Goal: Information Seeking & Learning: Learn about a topic

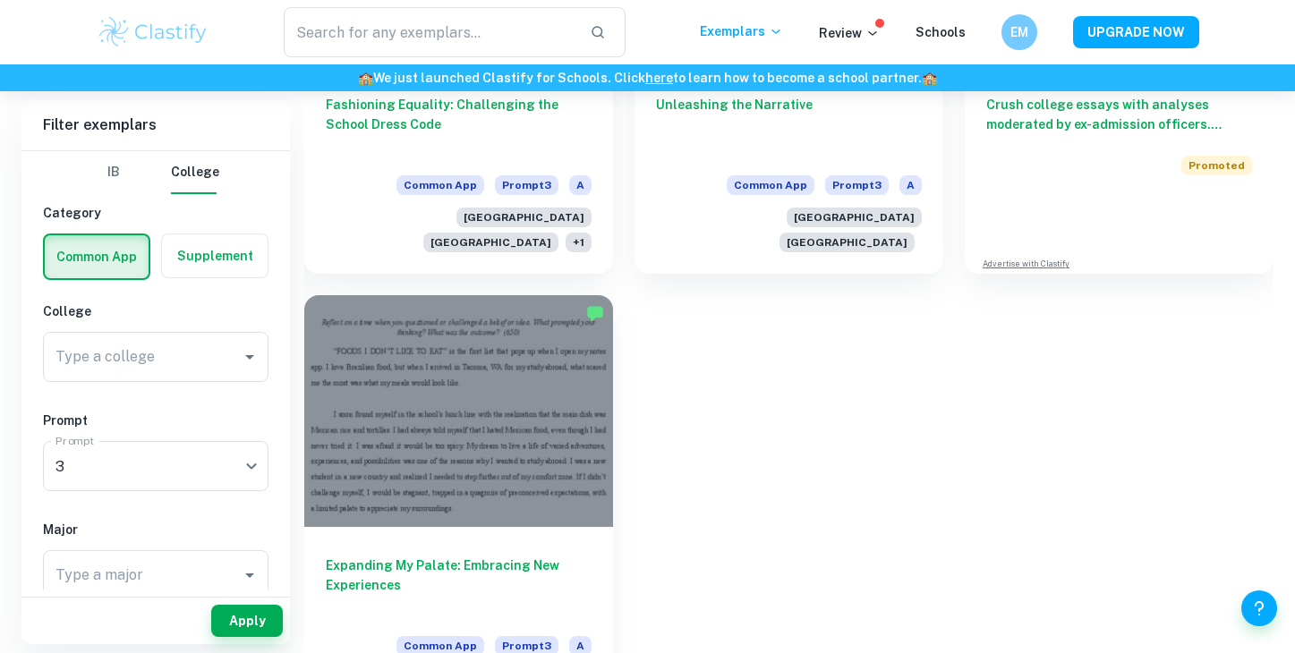
scroll to position [1235, 0]
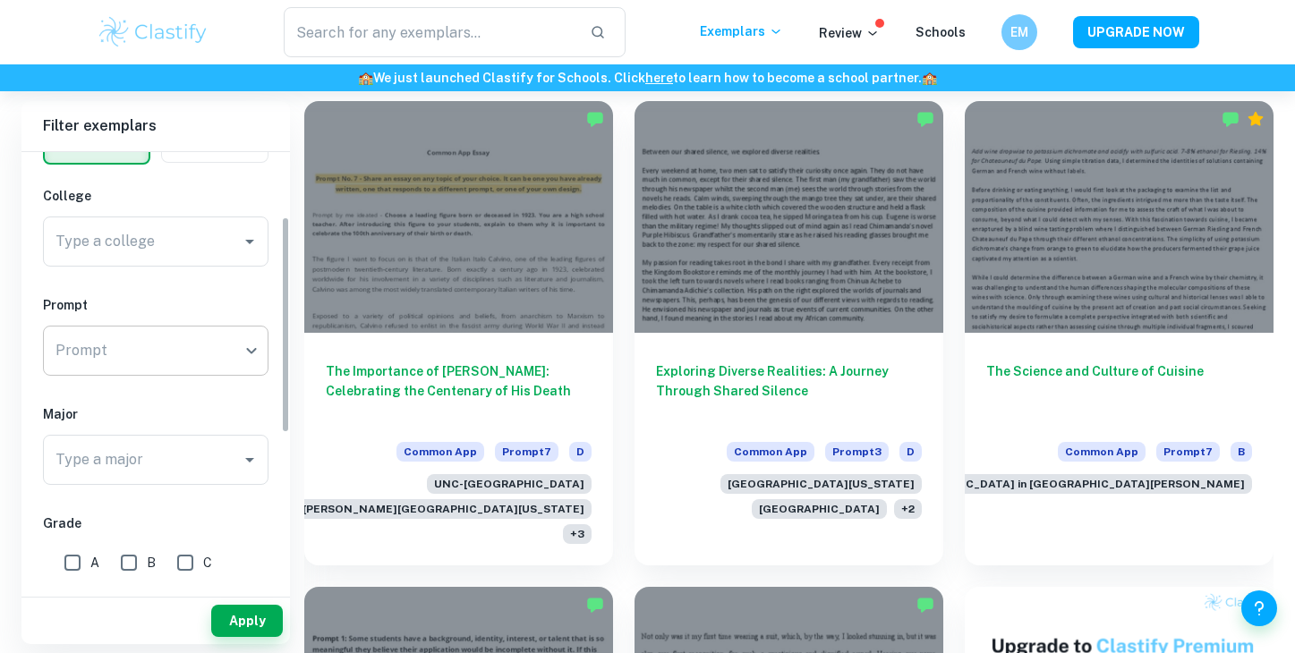
scroll to position [149, 0]
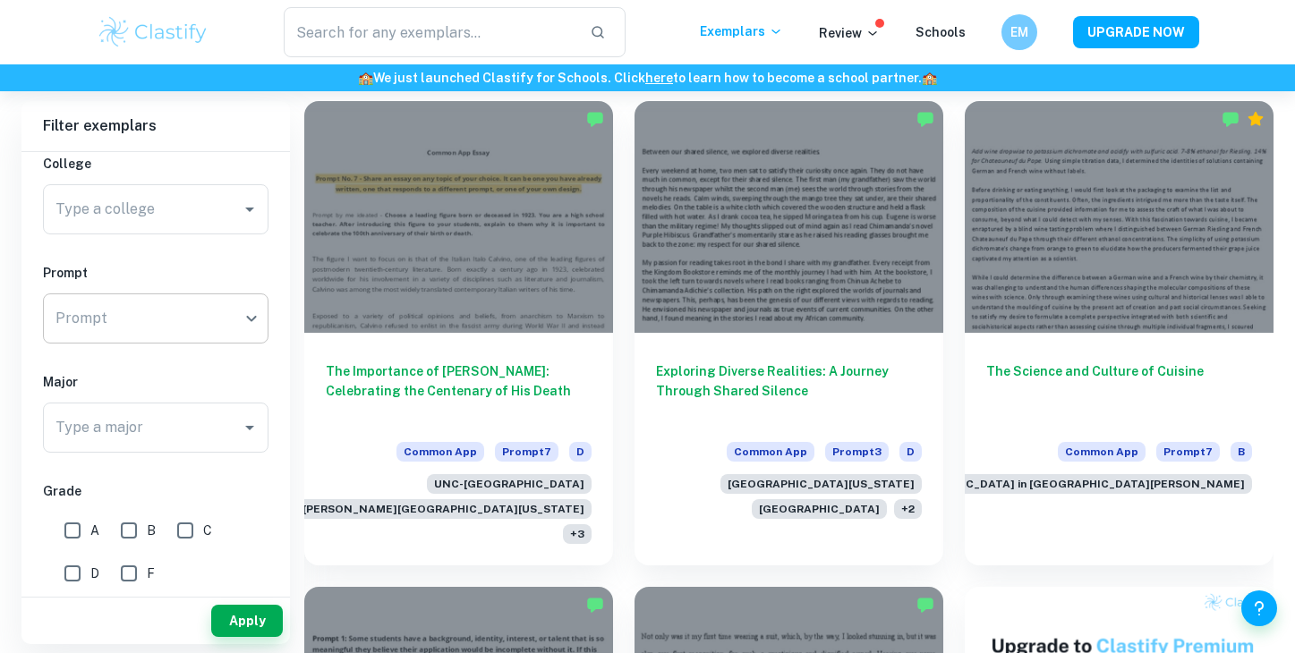
click at [251, 312] on div "​ Prompt" at bounding box center [155, 318] width 225 height 50
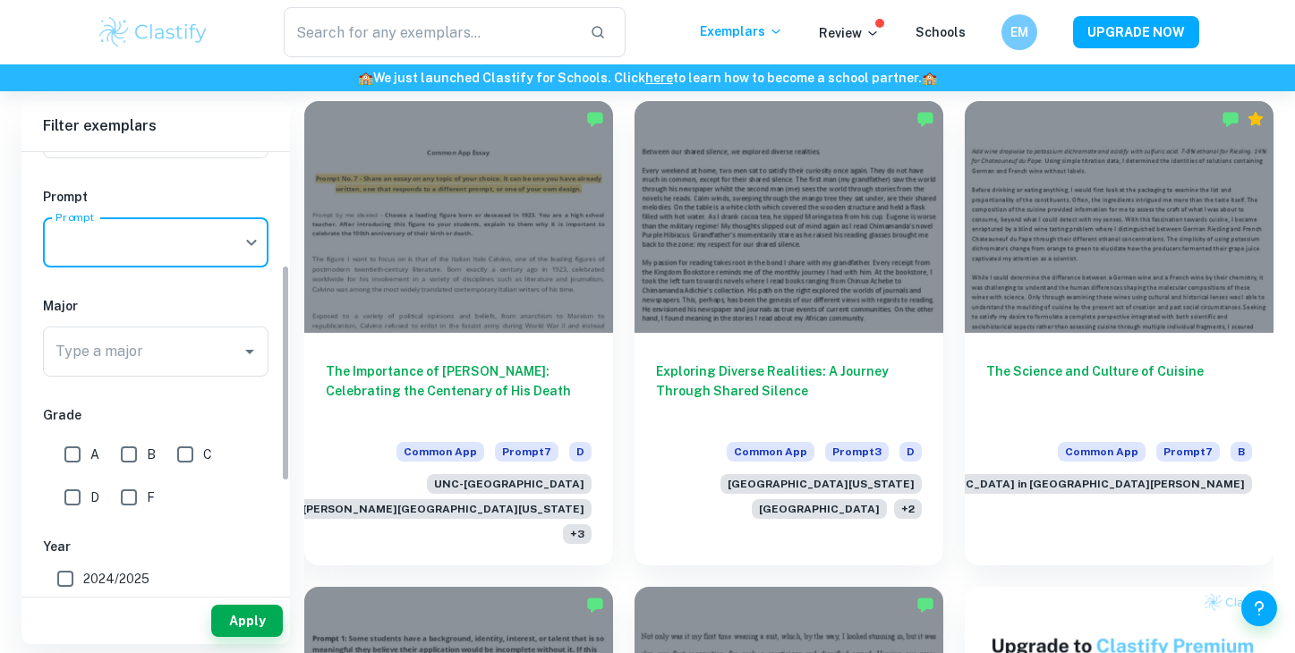
scroll to position [229, 0]
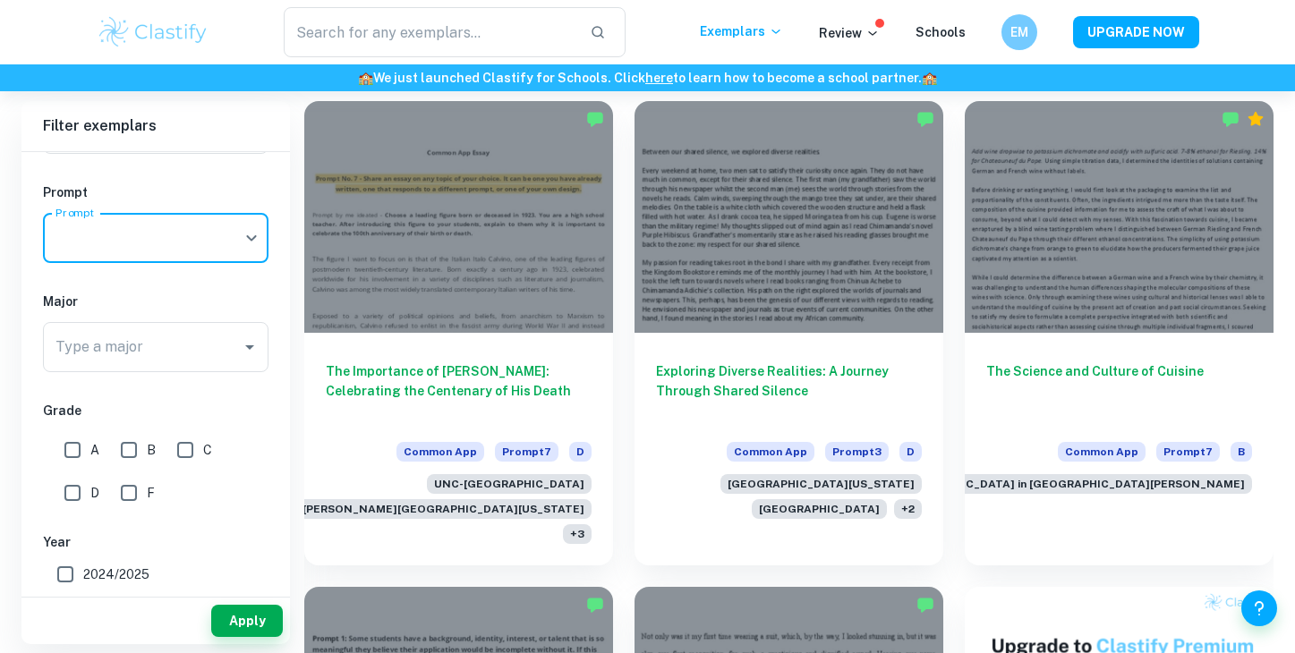
click at [243, 240] on div "​ Prompt" at bounding box center [155, 238] width 225 height 50
click at [251, 240] on div "​ Prompt" at bounding box center [155, 238] width 225 height 50
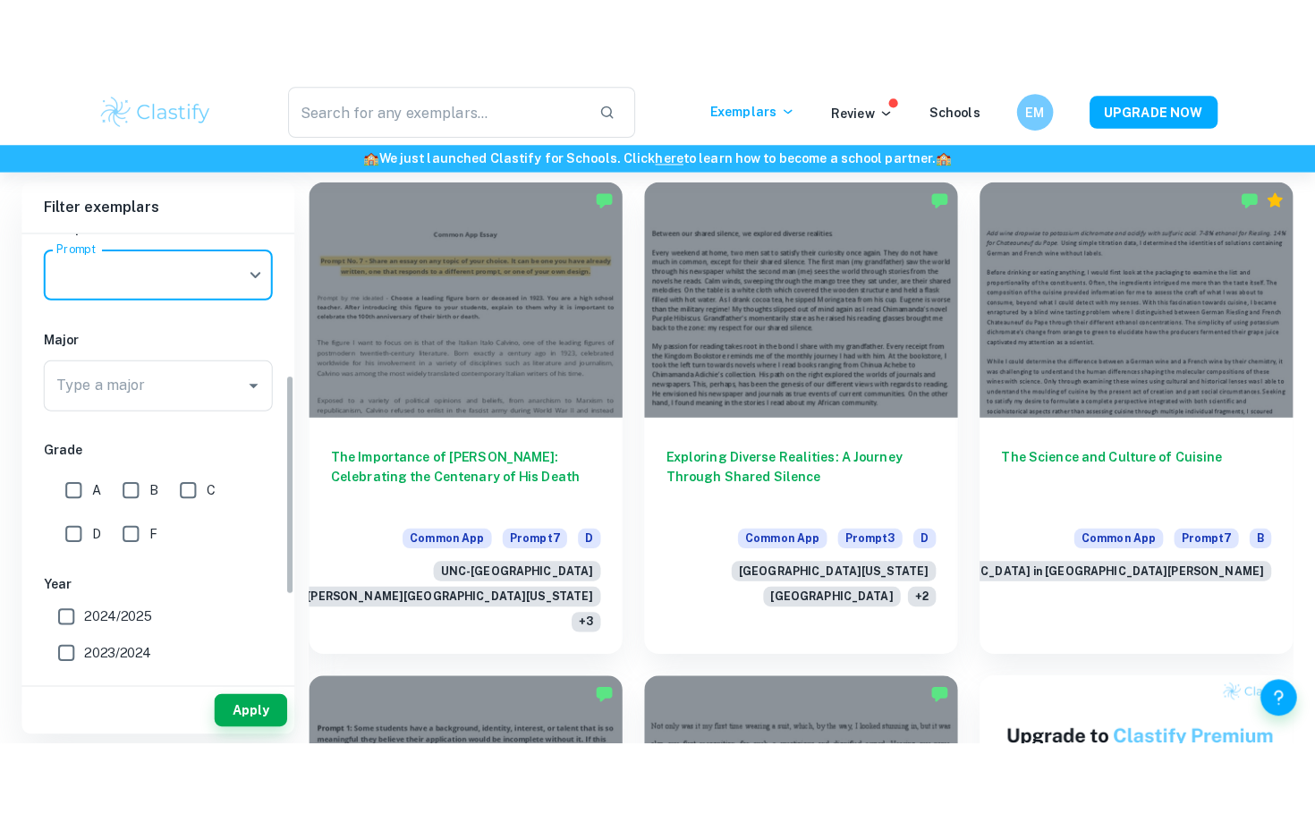
scroll to position [283, 0]
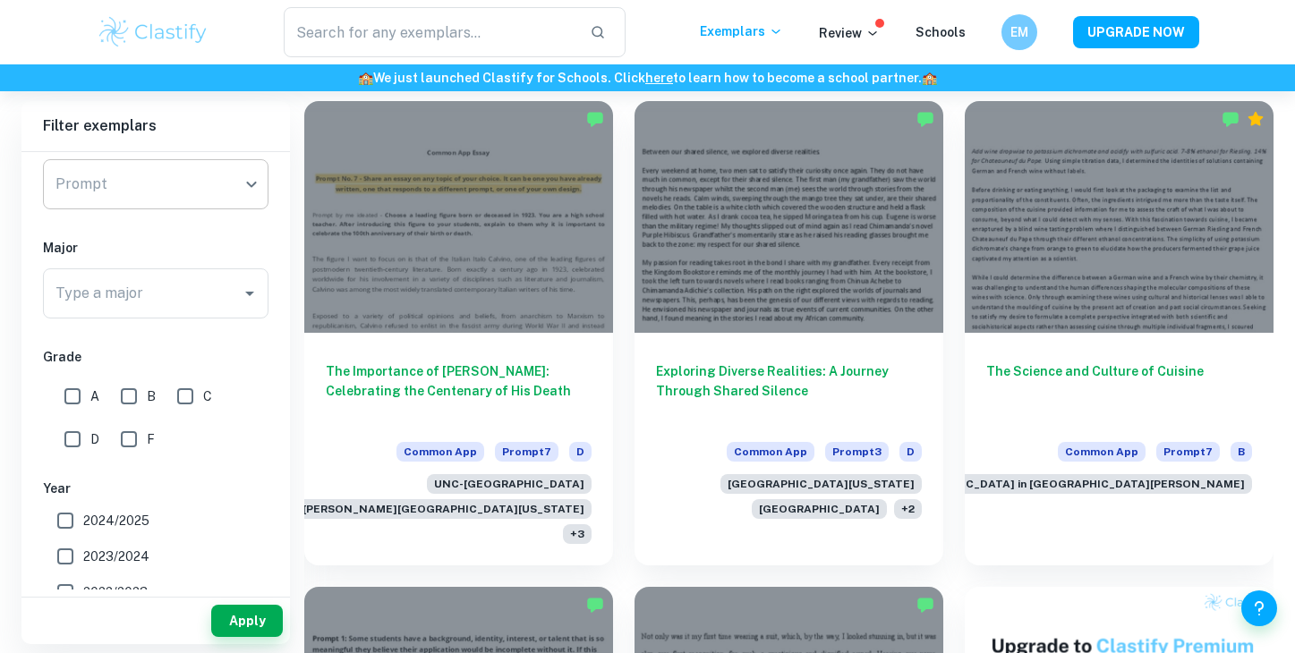
click at [251, 187] on div "​ Prompt" at bounding box center [155, 184] width 225 height 50
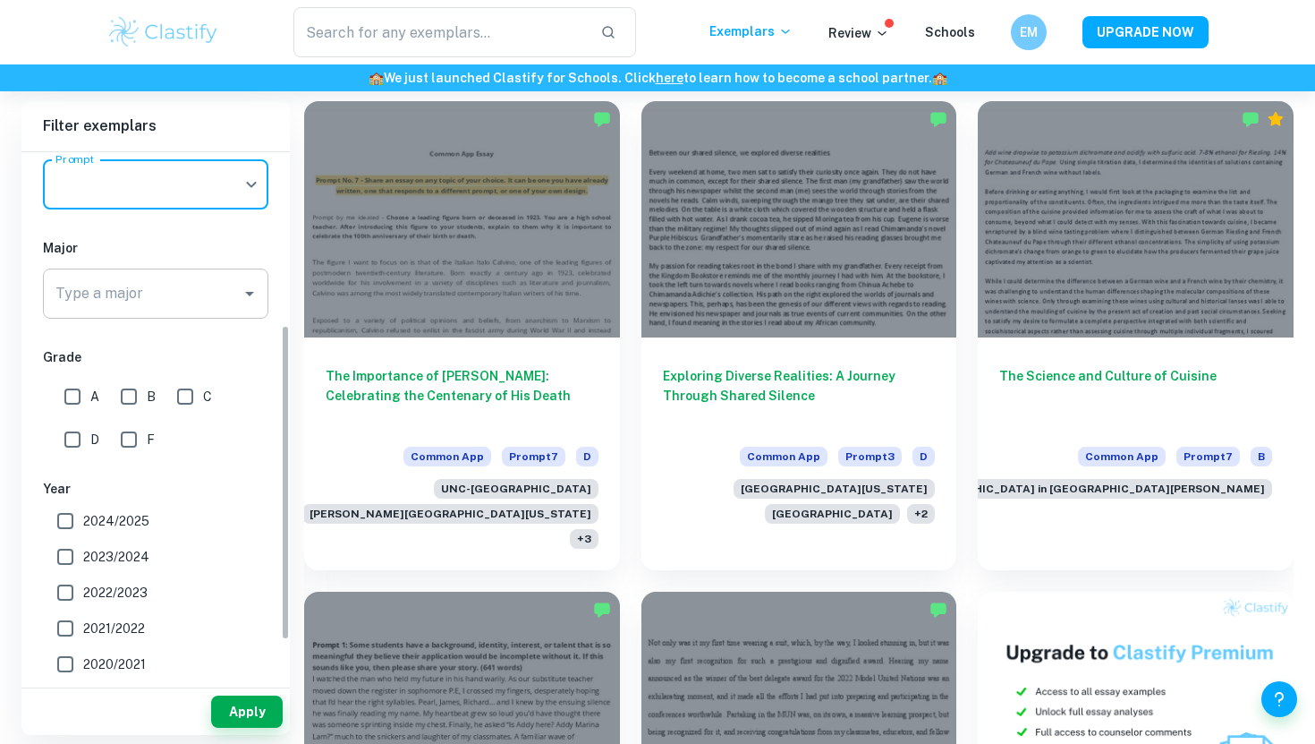
scroll to position [292, 0]
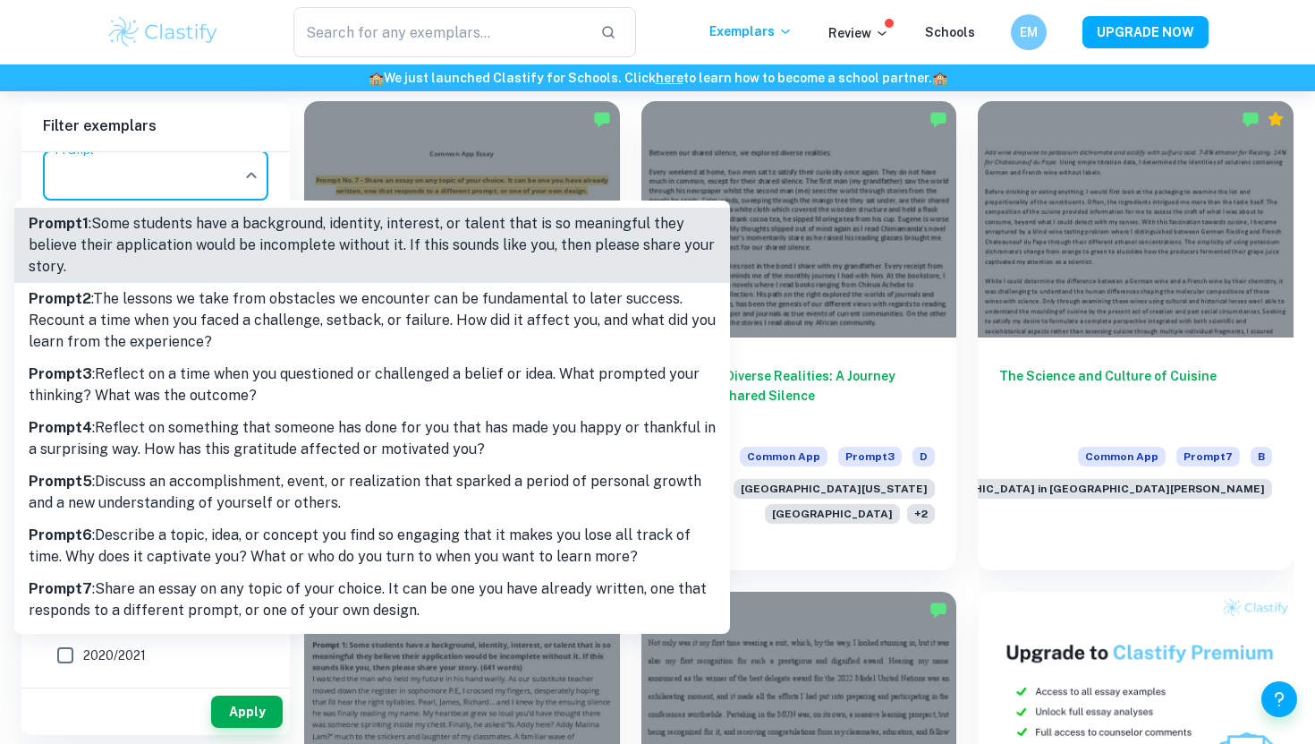
click at [149, 379] on p "Prompt 3 : Reflect on a time when you questioned or challenged a belief or idea…" at bounding box center [372, 384] width 687 height 43
type input "3"
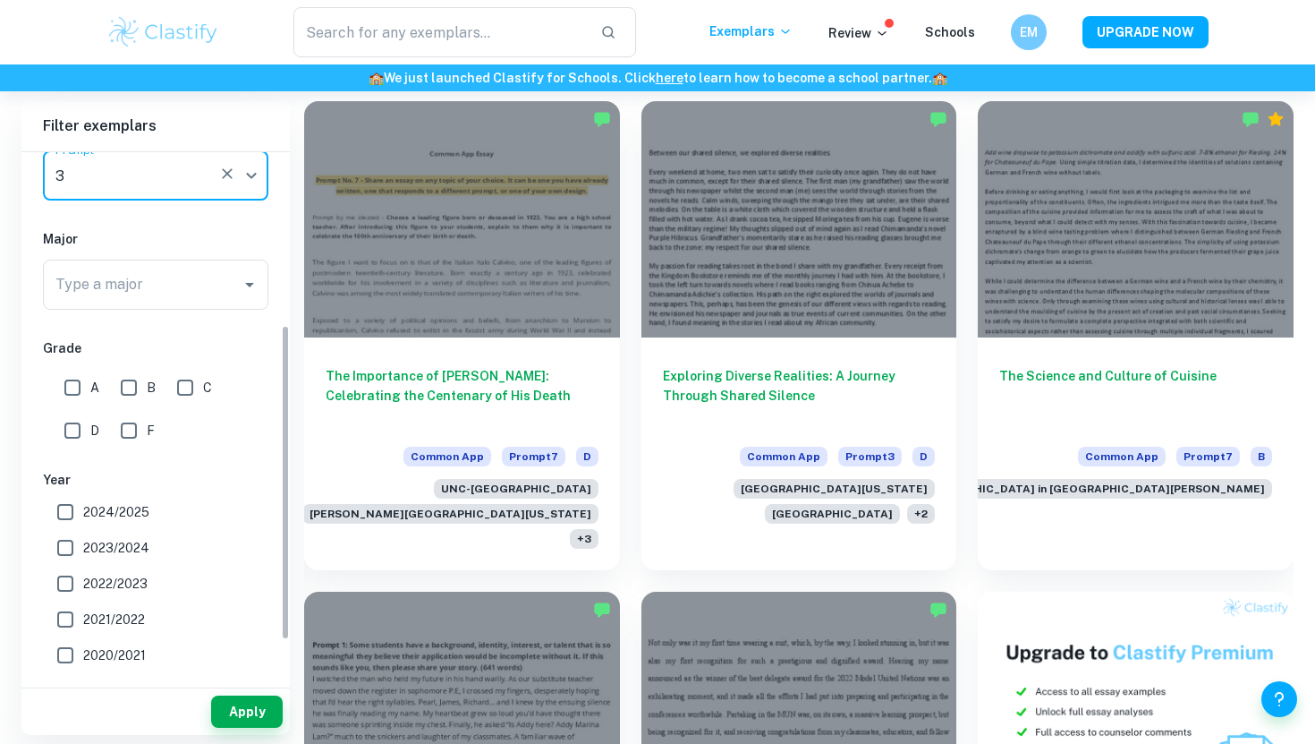
scroll to position [290, 0]
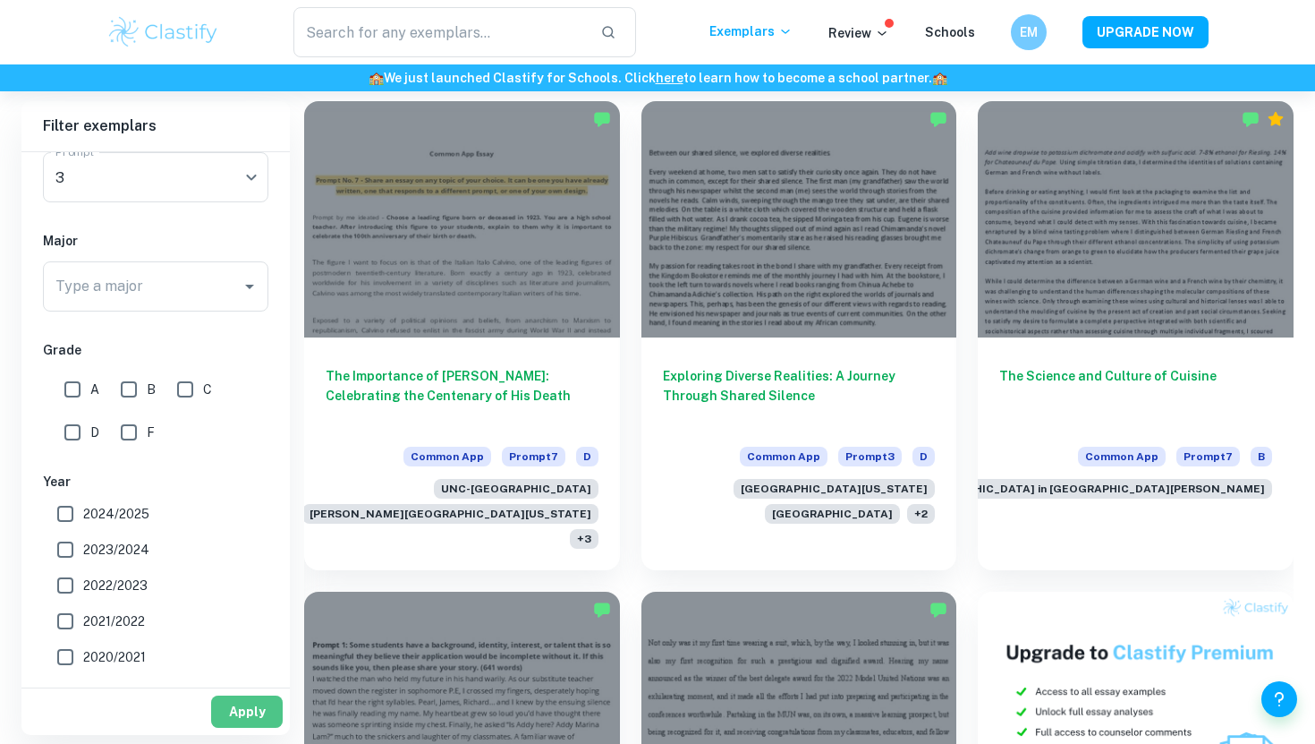
click at [246, 652] on button "Apply" at bounding box center [247, 711] width 72 height 32
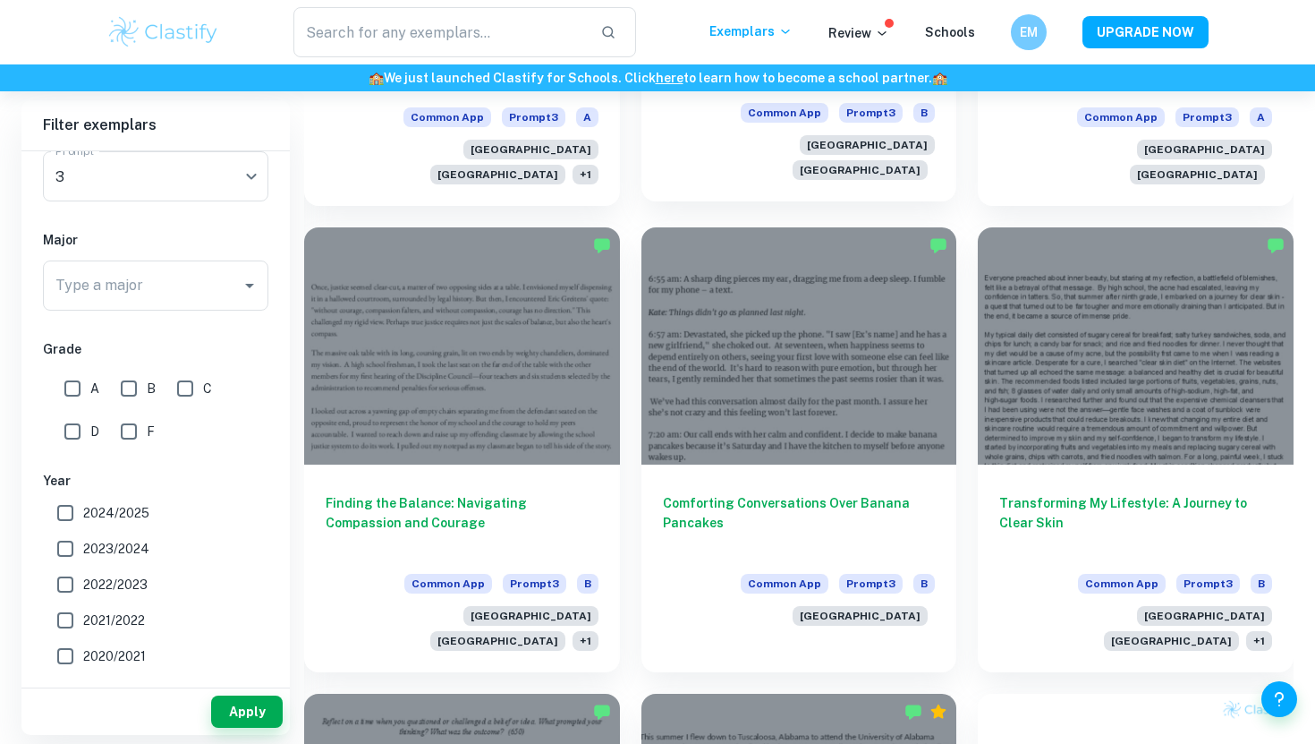
scroll to position [2683, 0]
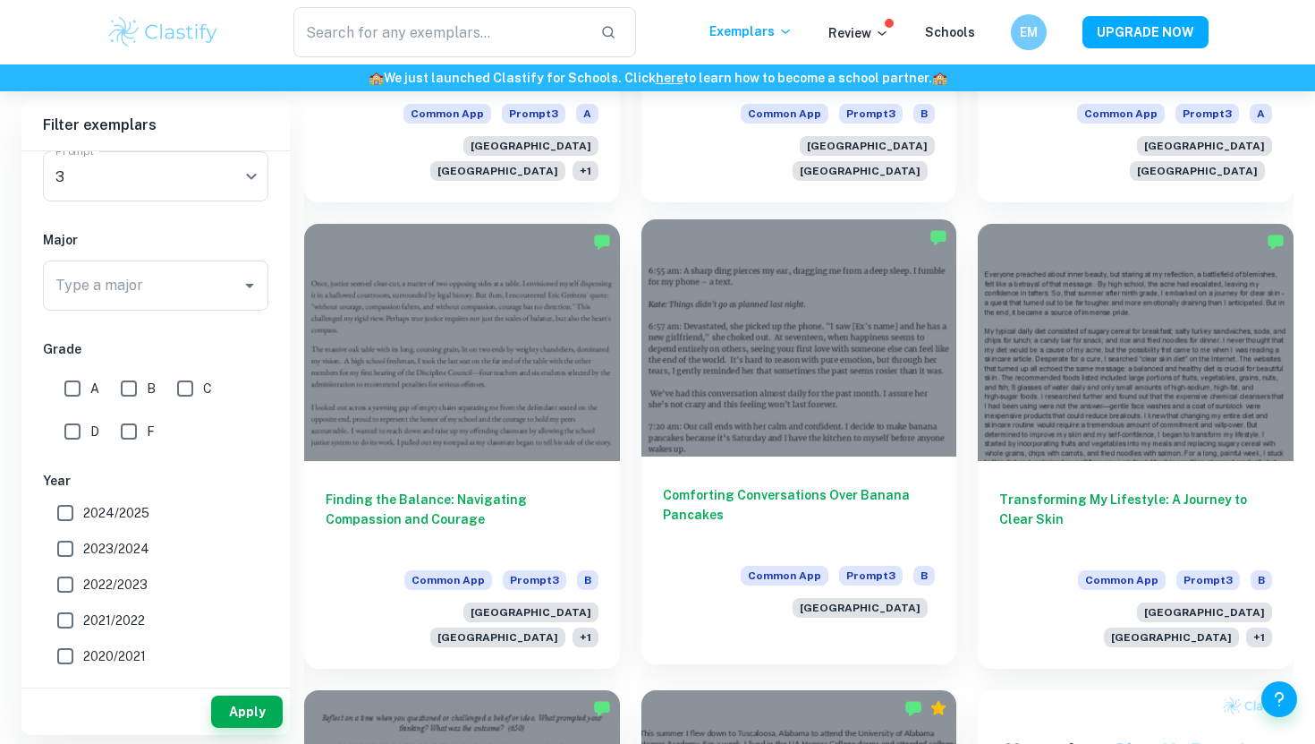
click at [689, 485] on h6 "Comforting Conversations Over Banana Pancakes" at bounding box center [799, 514] width 273 height 59
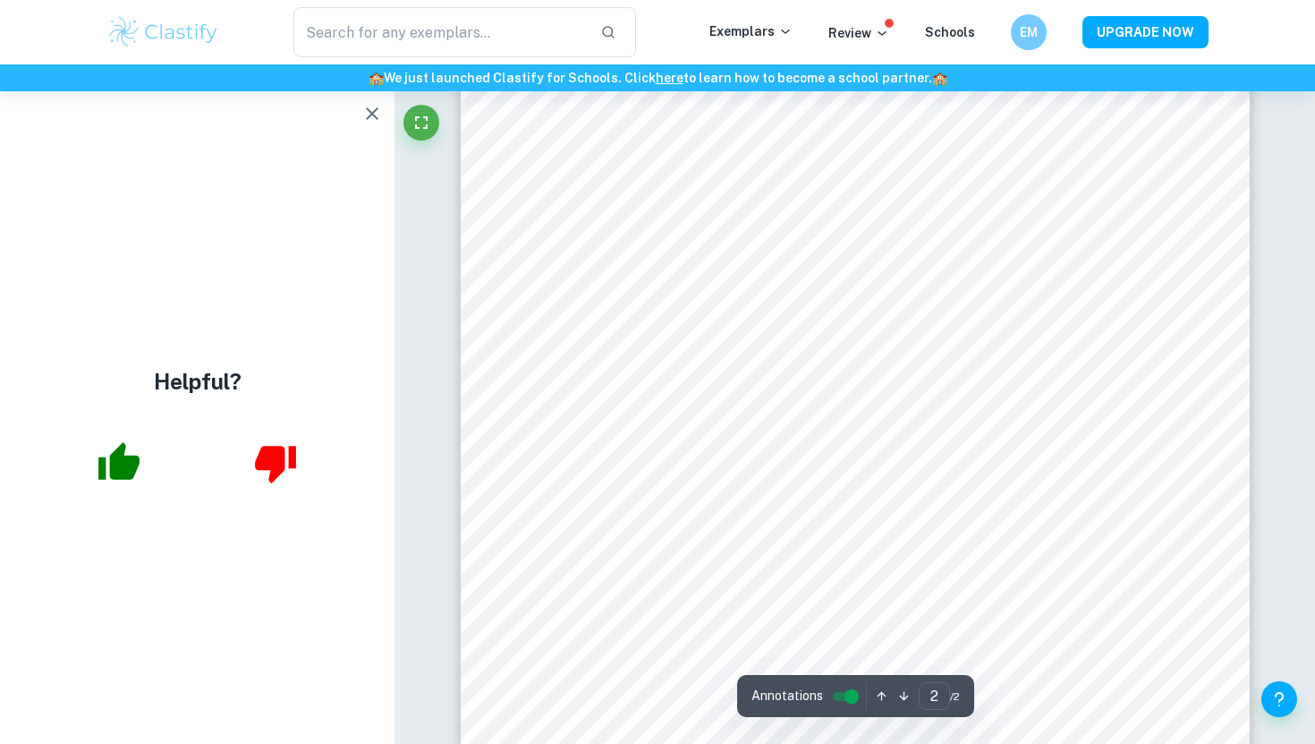
scroll to position [1561, 0]
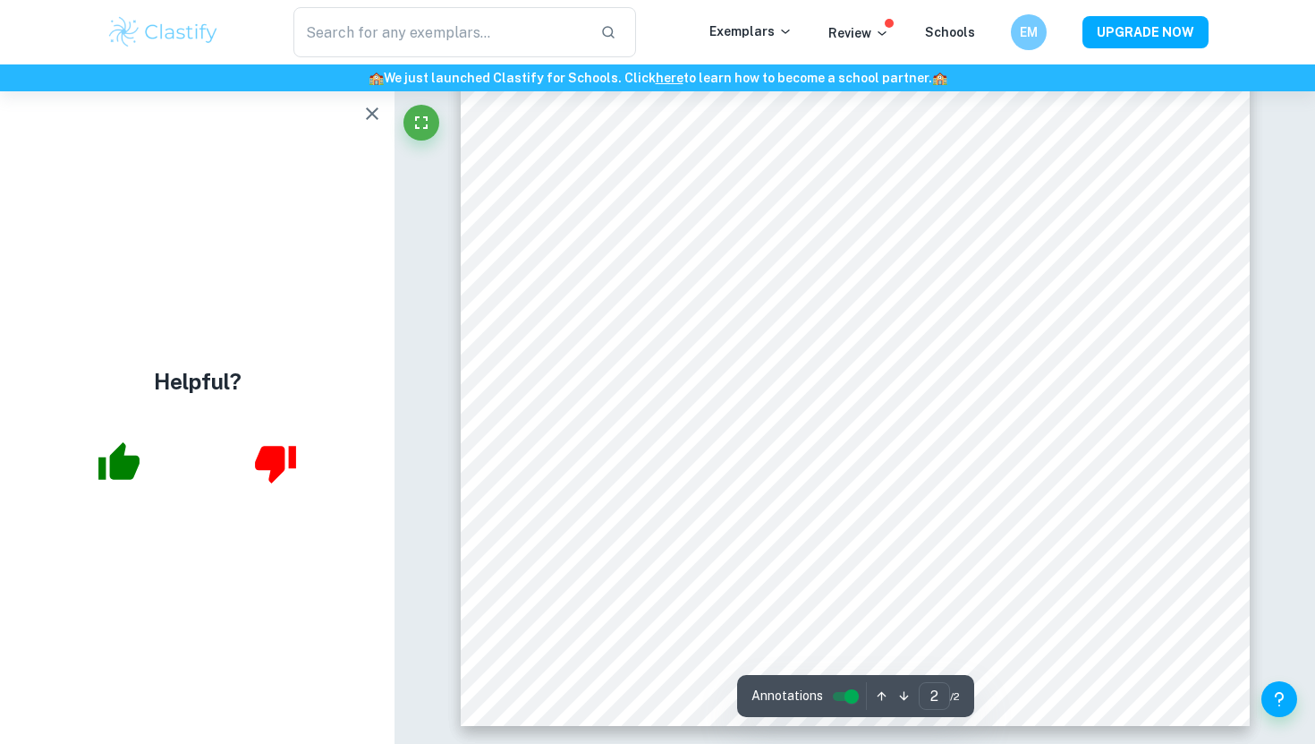
click at [374, 108] on icon "button" at bounding box center [372, 113] width 21 height 21
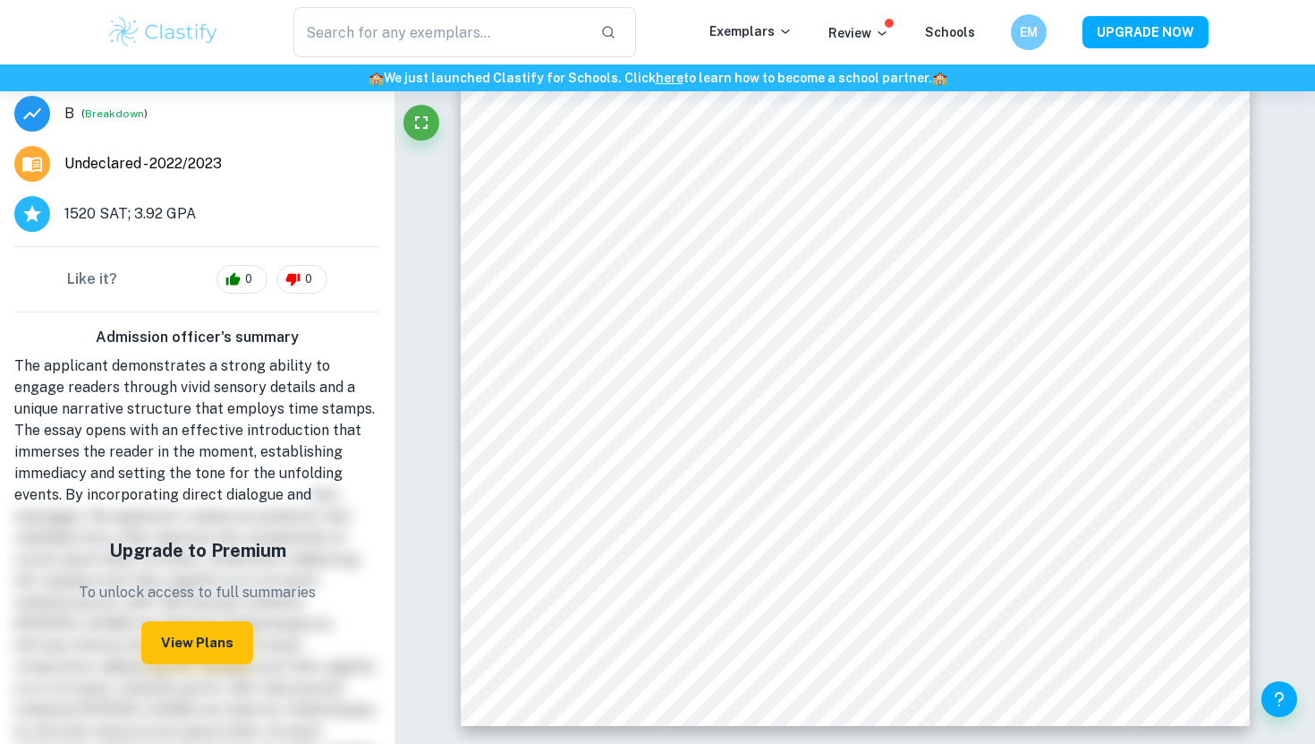
scroll to position [498, 0]
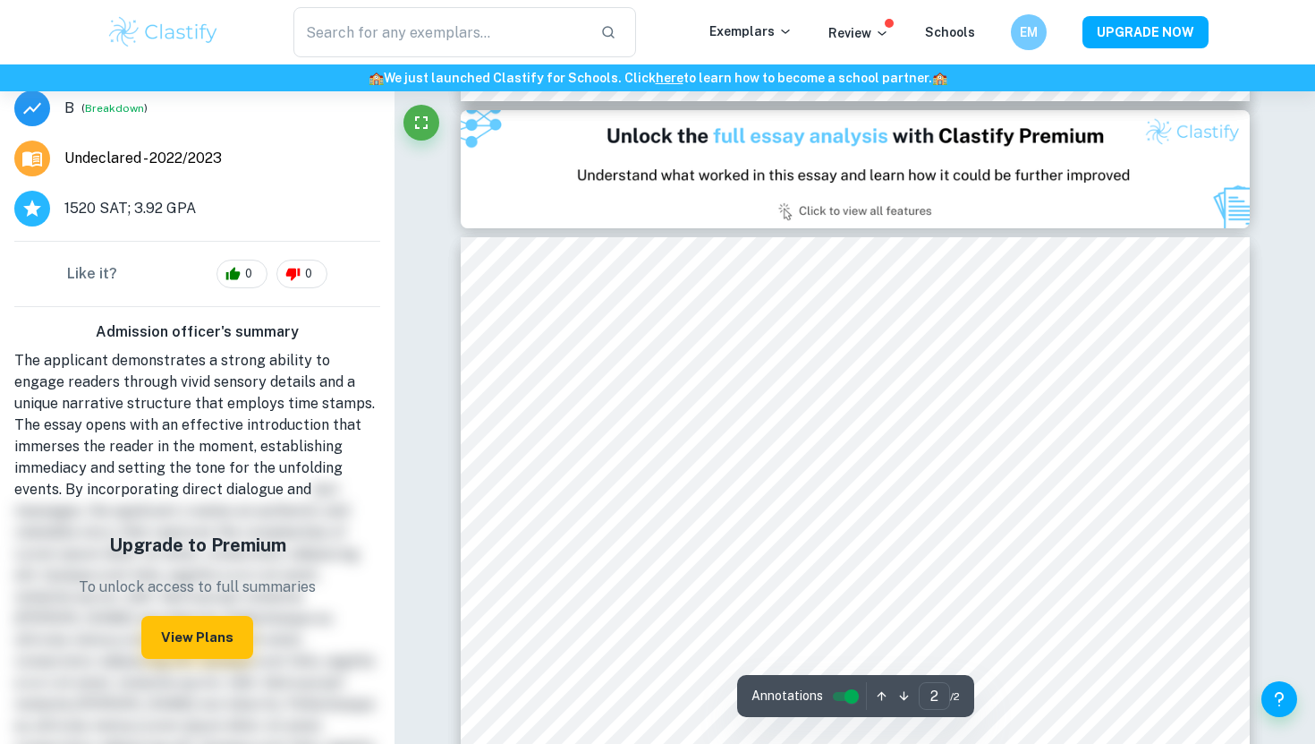
type input "1"
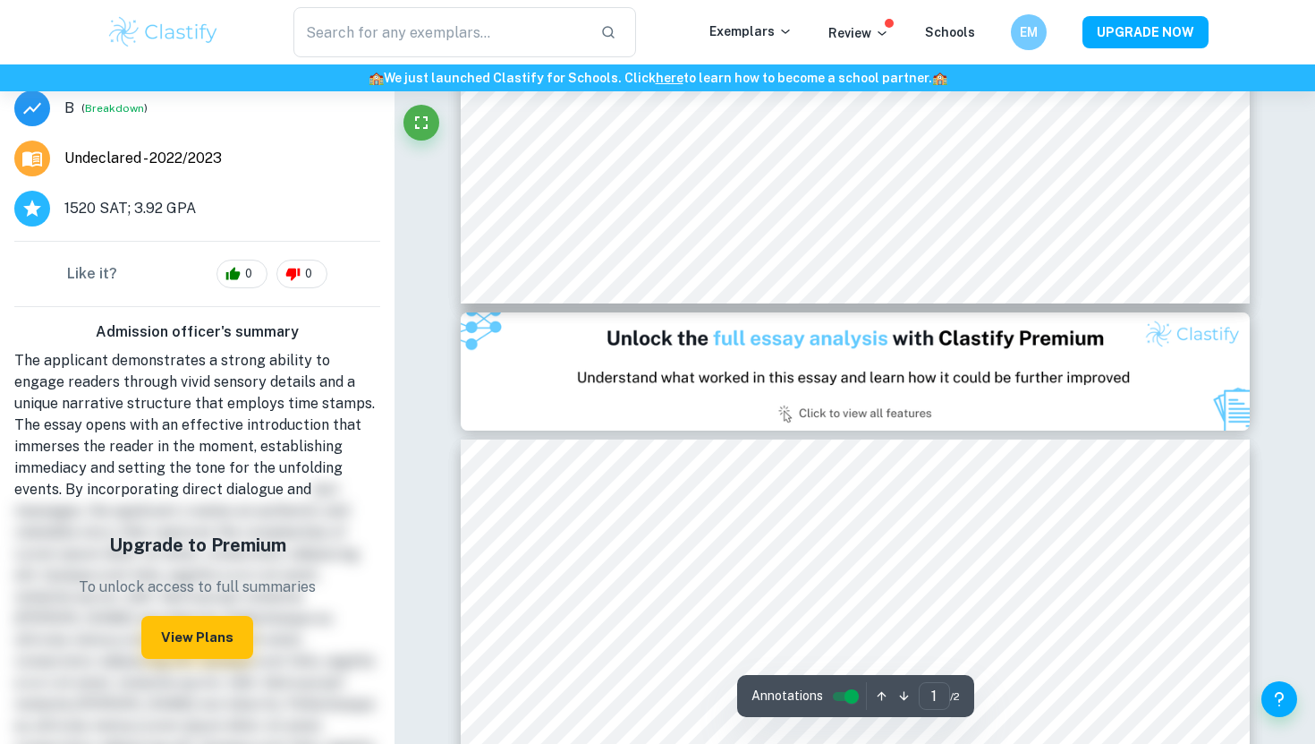
scroll to position [675, 0]
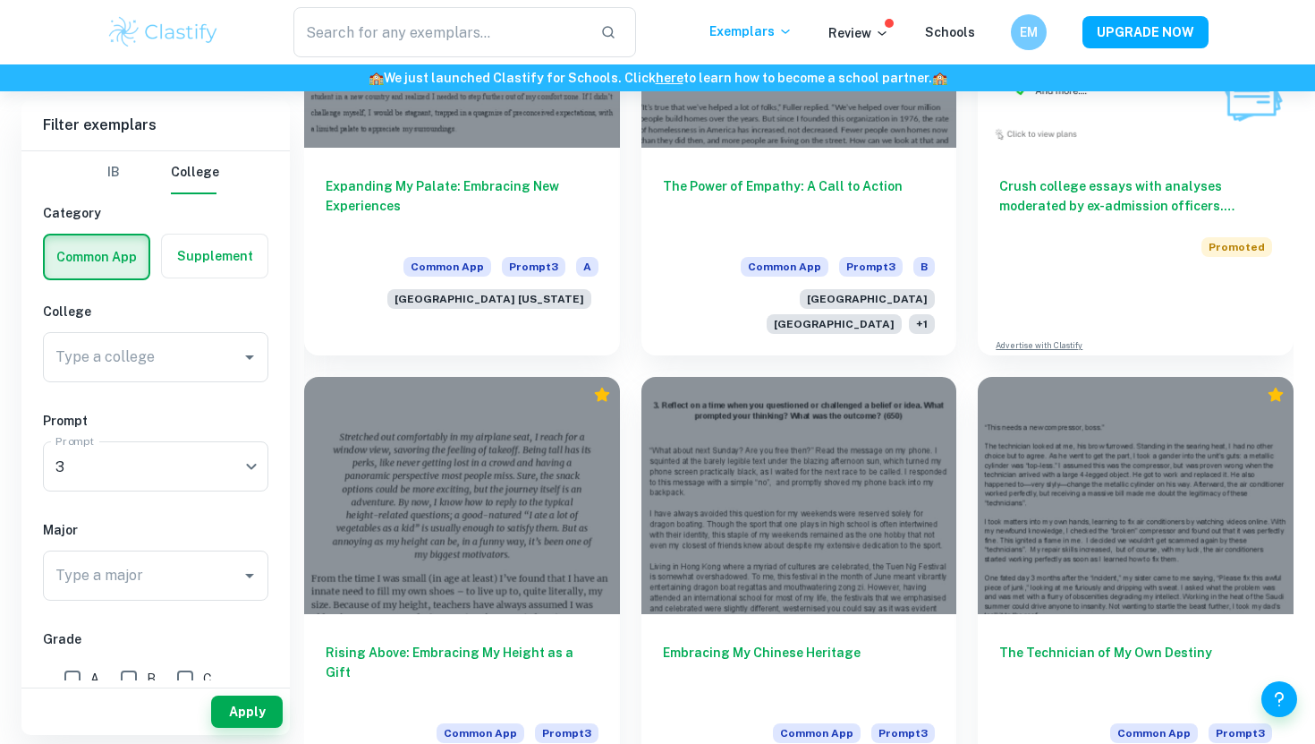
scroll to position [3466, 0]
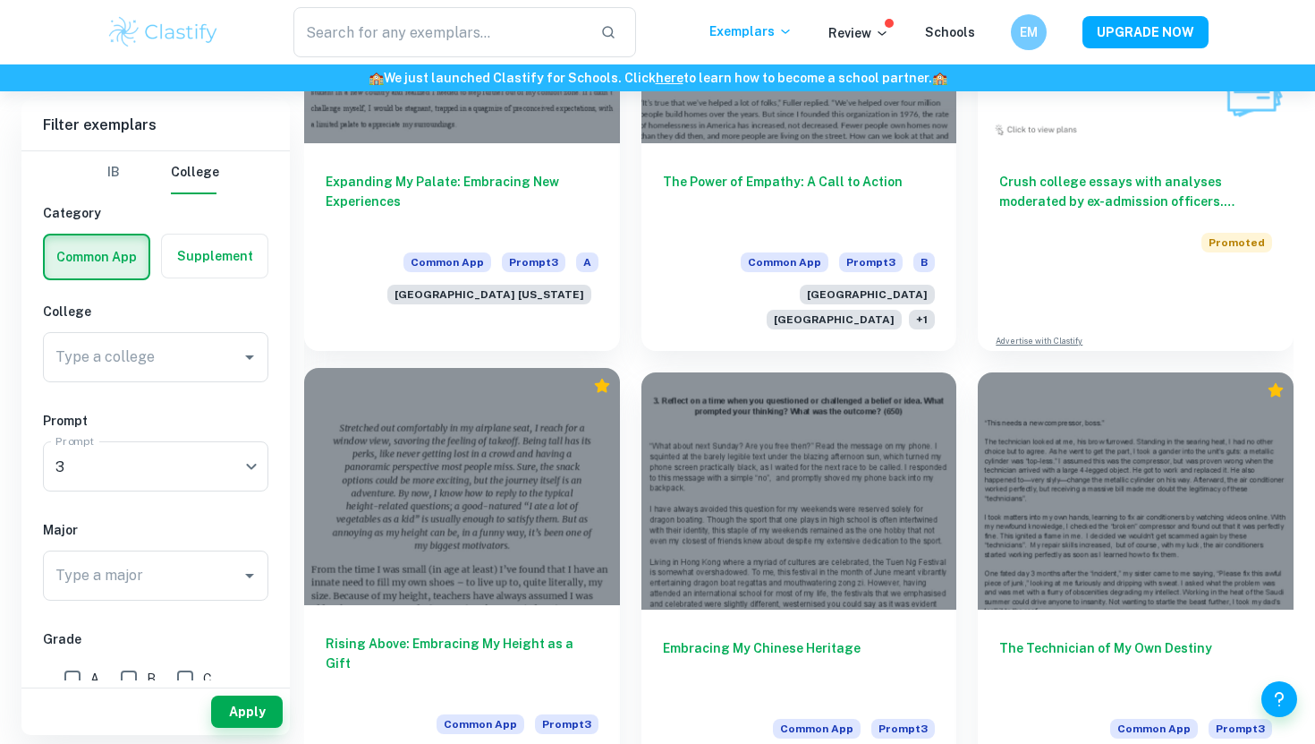
click at [613, 605] on div "Rising Above: Embracing My Height as a Gift Common App Prompt 3 USC [GEOGRAPHIC…" at bounding box center [462, 696] width 316 height 183
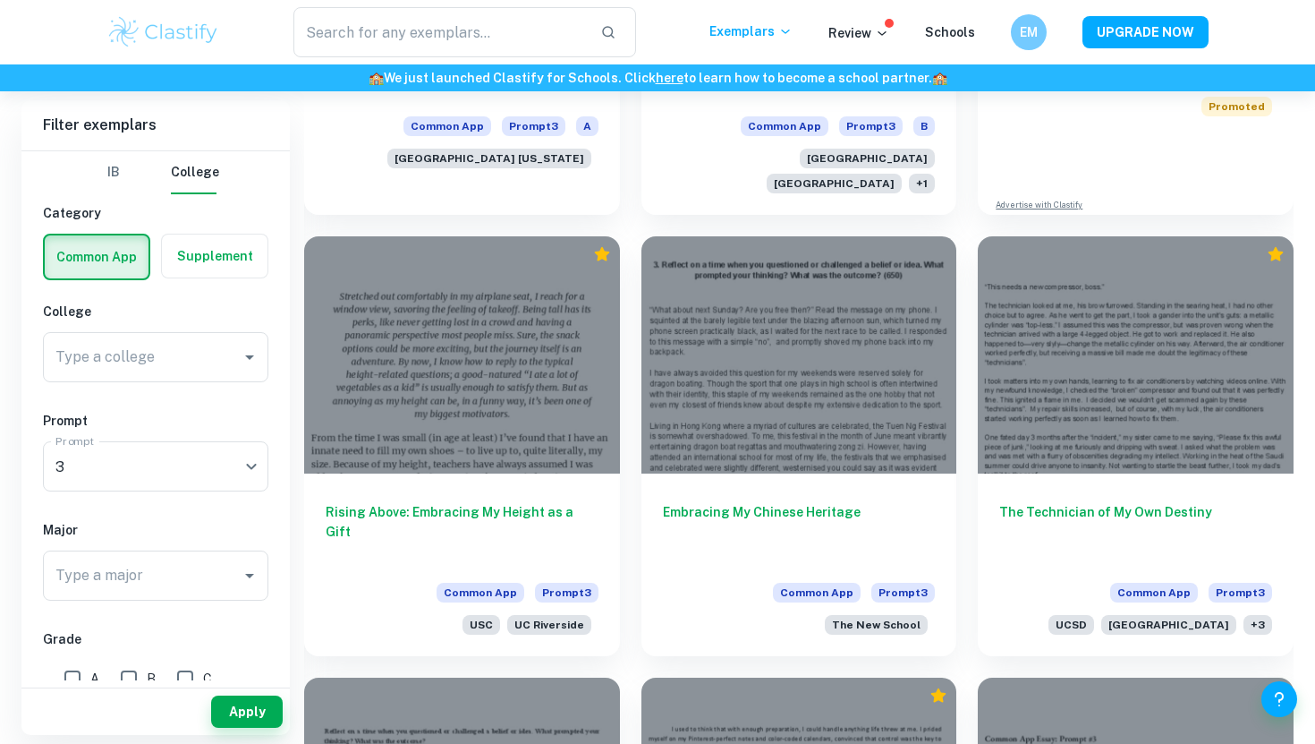
scroll to position [3594, 0]
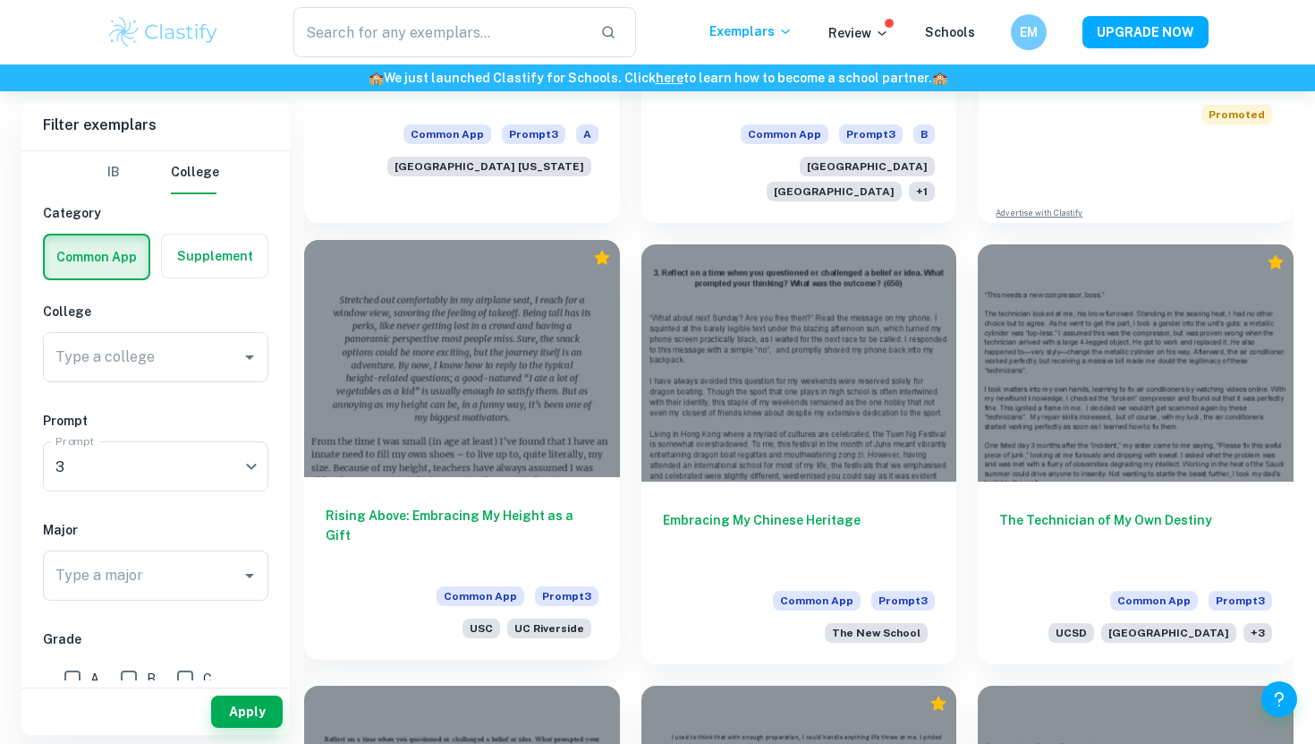
click at [585, 506] on h6 "Rising Above: Embracing My Height as a Gift" at bounding box center [462, 535] width 273 height 59
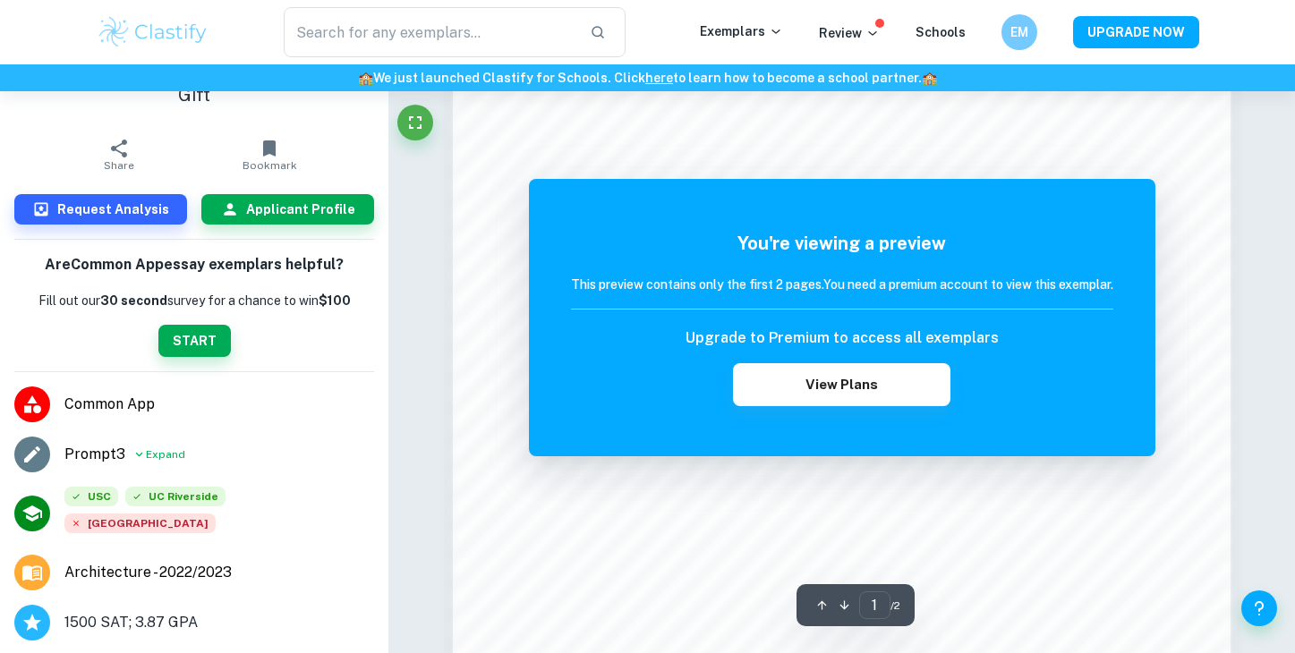
scroll to position [1197, 0]
